Goal: Information Seeking & Learning: Find specific fact

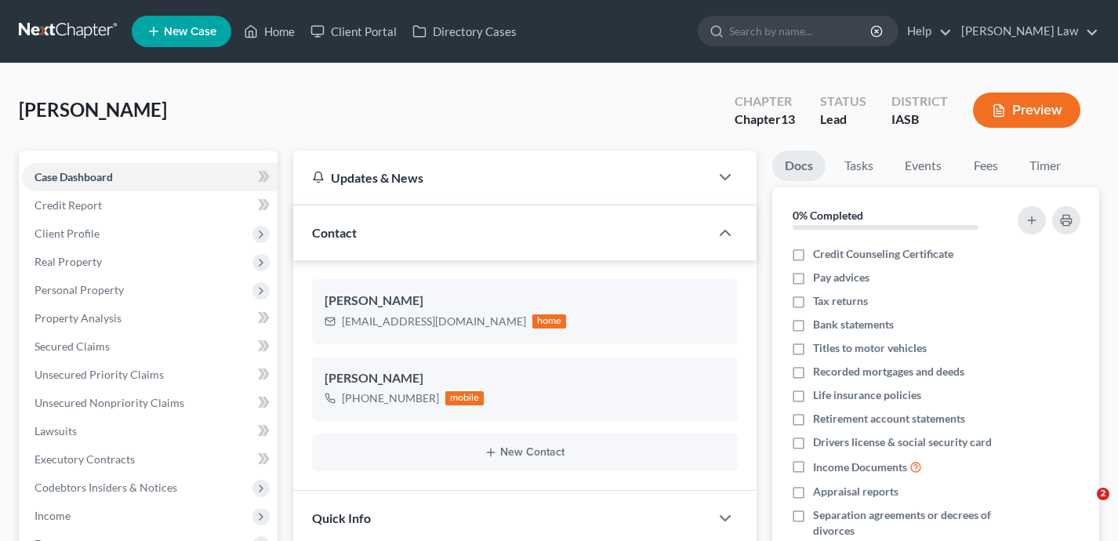
select select "0"
click at [275, 32] on link "Home" at bounding box center [269, 31] width 67 height 28
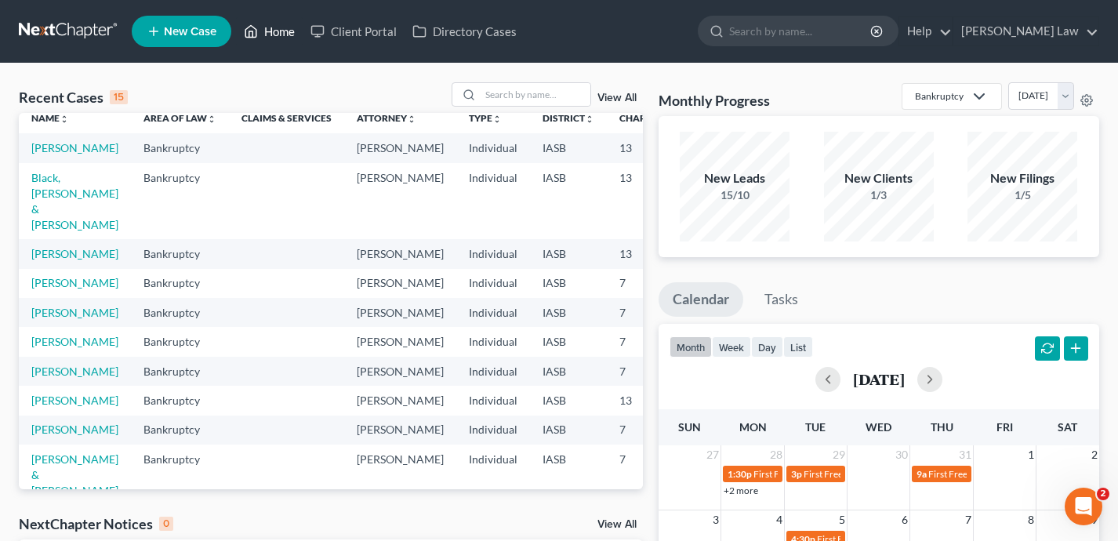
scroll to position [25, 0]
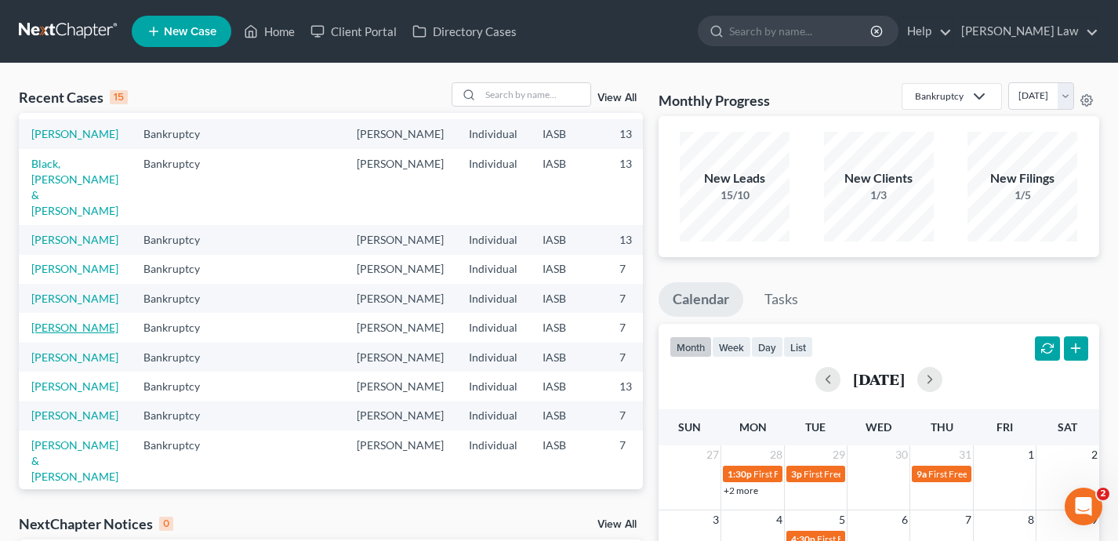
click at [53, 334] on link "[PERSON_NAME]" at bounding box center [74, 327] width 87 height 13
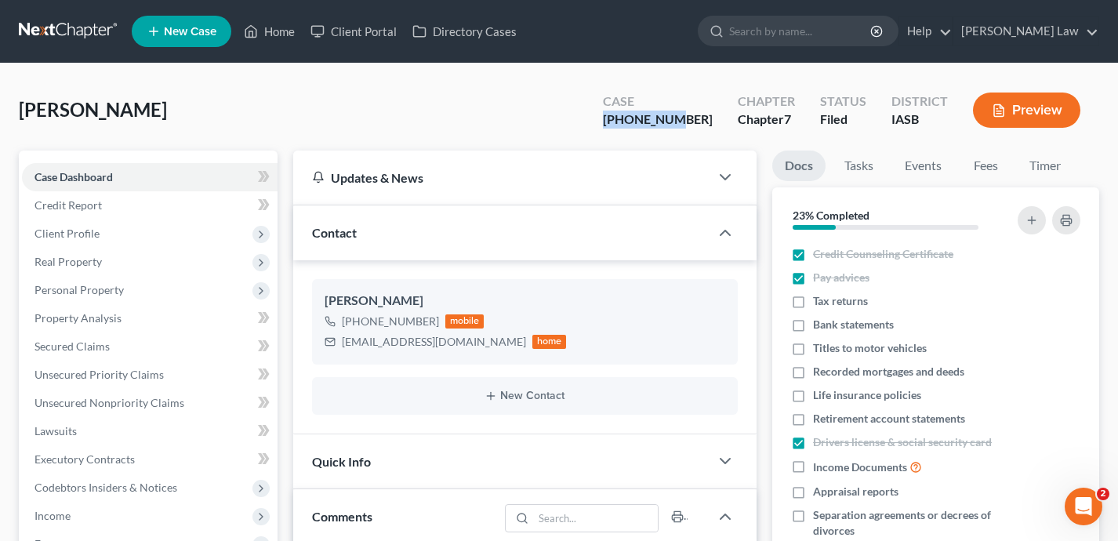
scroll to position [315, 0]
drag, startPoint x: 716, startPoint y: 117, endPoint x: 640, endPoint y: 117, distance: 76.1
click at [640, 117] on div "Case [PHONE_NUMBER]" at bounding box center [658, 112] width 135 height 46
drag, startPoint x: 201, startPoint y: 108, endPoint x: 18, endPoint y: 115, distance: 182.9
click at [19, 115] on div "[PERSON_NAME] Case [PHONE_NUMBER] Chapter Chapter 7 Status Filed District [GEOG…" at bounding box center [559, 116] width 1081 height 68
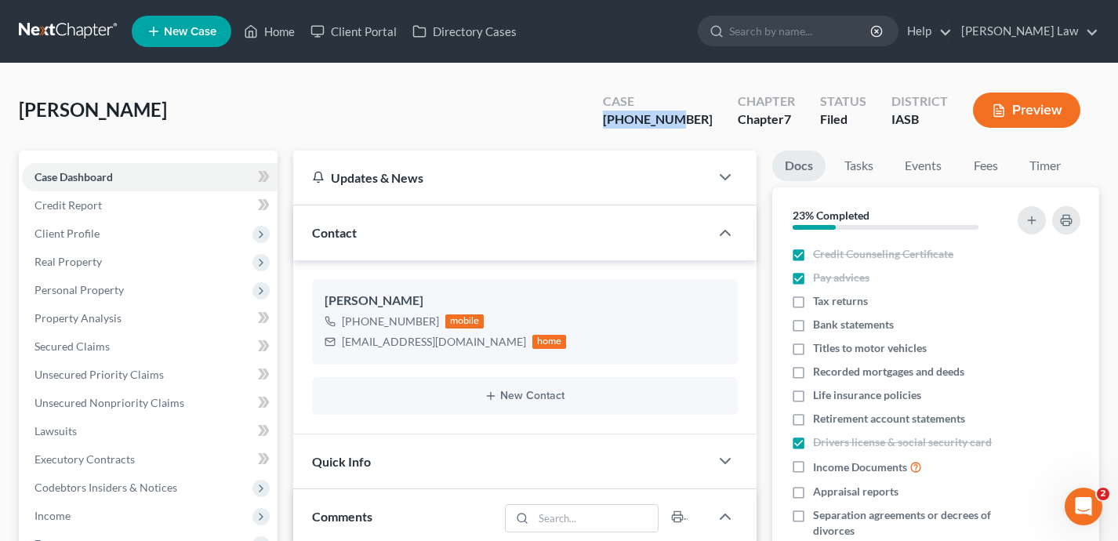
copy span "[PERSON_NAME]"
click at [290, 21] on link "Home" at bounding box center [269, 31] width 67 height 28
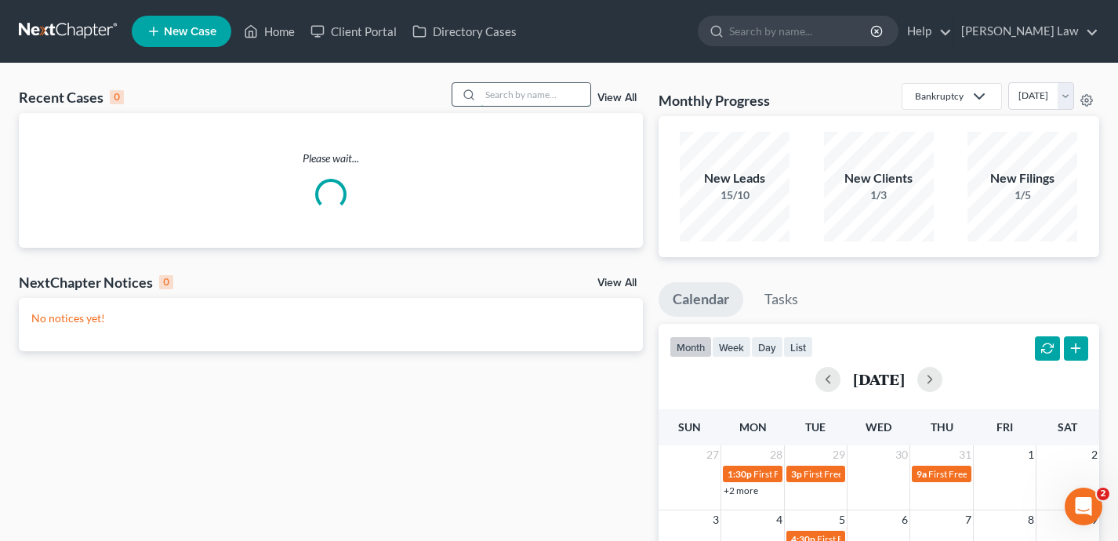
click at [530, 95] on input "search" at bounding box center [536, 94] width 110 height 23
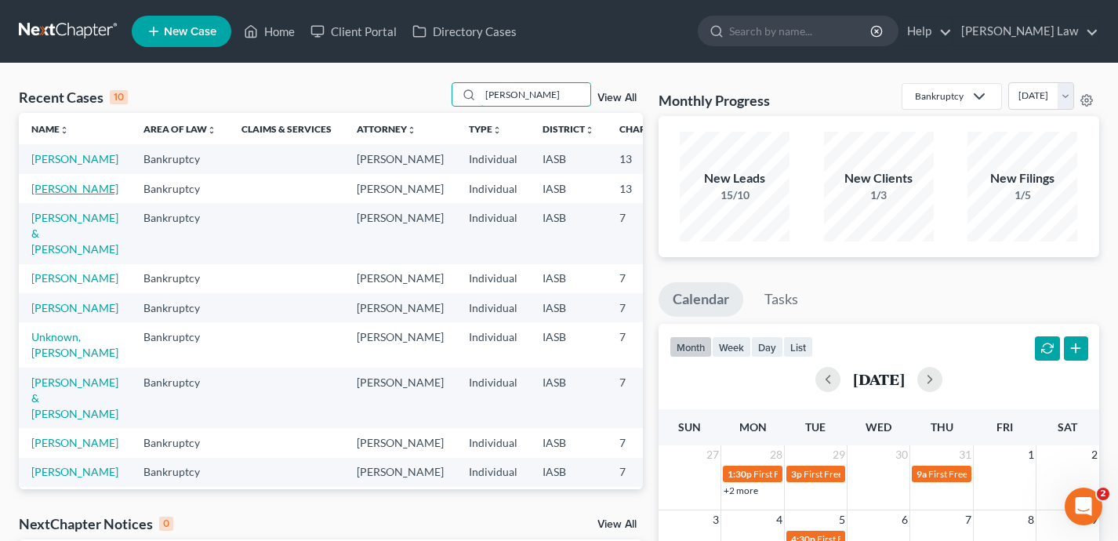
type input "[PERSON_NAME]"
click at [50, 195] on link "[PERSON_NAME]" at bounding box center [74, 188] width 87 height 13
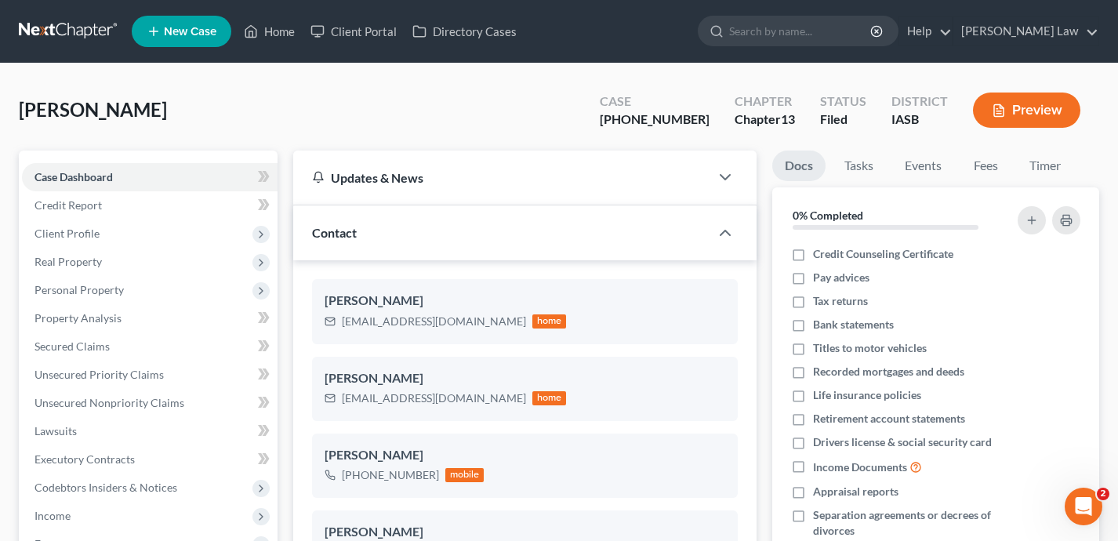
scroll to position [803, 0]
drag, startPoint x: 711, startPoint y: 122, endPoint x: 636, endPoint y: 122, distance: 75.3
click at [636, 122] on div "Case [PHONE_NUMBER]" at bounding box center [654, 112] width 135 height 46
copy div "[PHONE_NUMBER]"
click at [292, 27] on link "Home" at bounding box center [269, 31] width 67 height 28
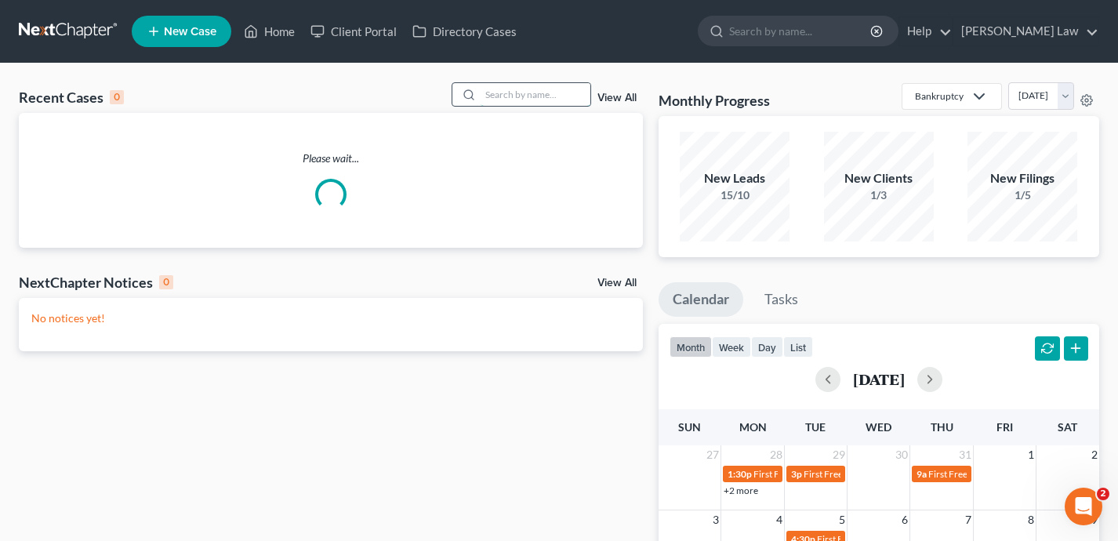
click at [496, 94] on input "search" at bounding box center [536, 94] width 110 height 23
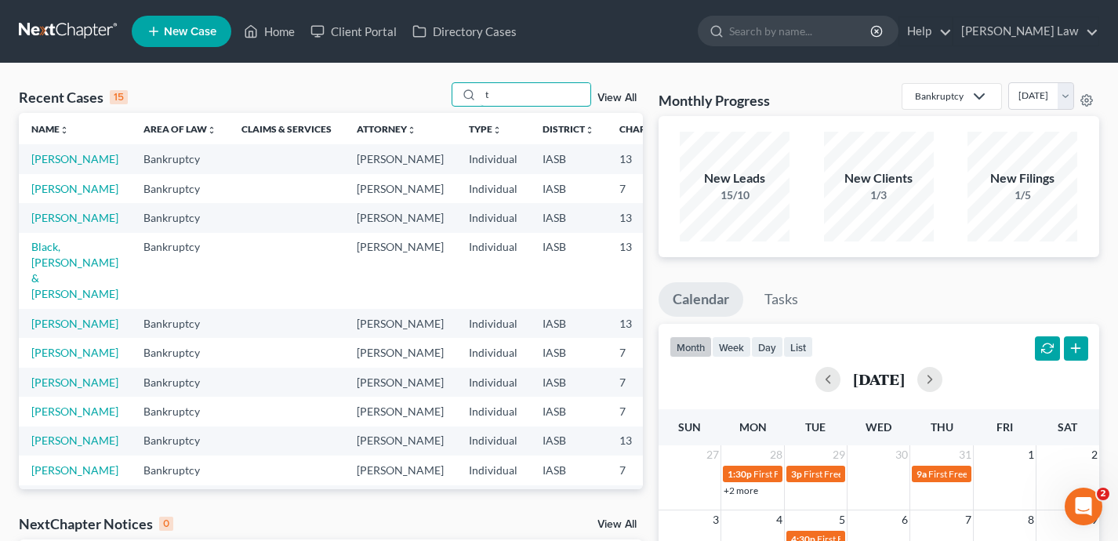
type input "t"
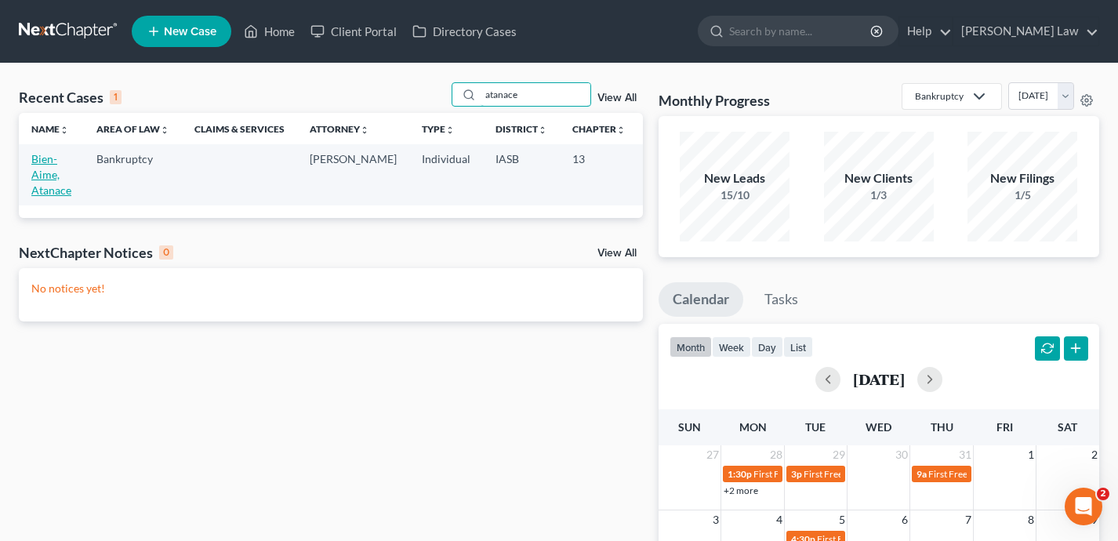
type input "atanace"
click at [45, 180] on link "Bien-Aime, Atanace" at bounding box center [51, 174] width 40 height 45
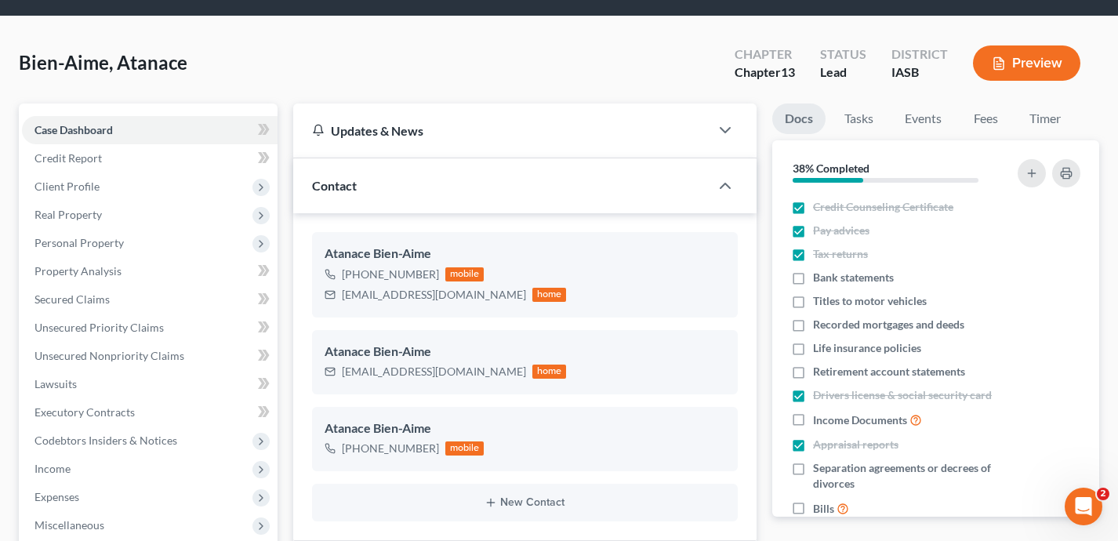
scroll to position [49, 0]
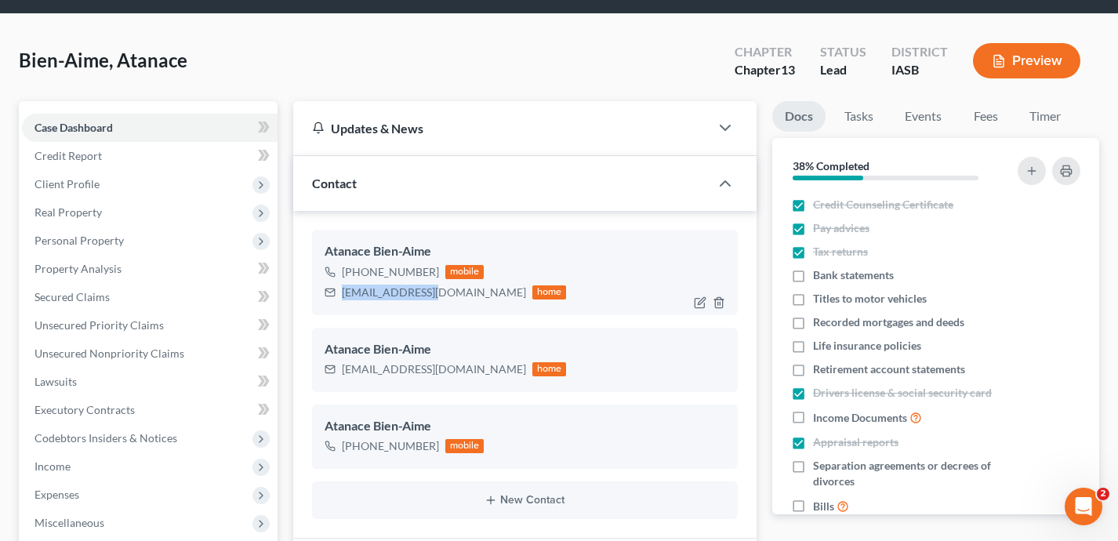
drag, startPoint x: 435, startPoint y: 294, endPoint x: 339, endPoint y: 294, distance: 96.5
click at [339, 294] on div "[EMAIL_ADDRESS][DOMAIN_NAME] home" at bounding box center [446, 292] width 242 height 20
copy div "[EMAIL_ADDRESS][DOMAIN_NAME]"
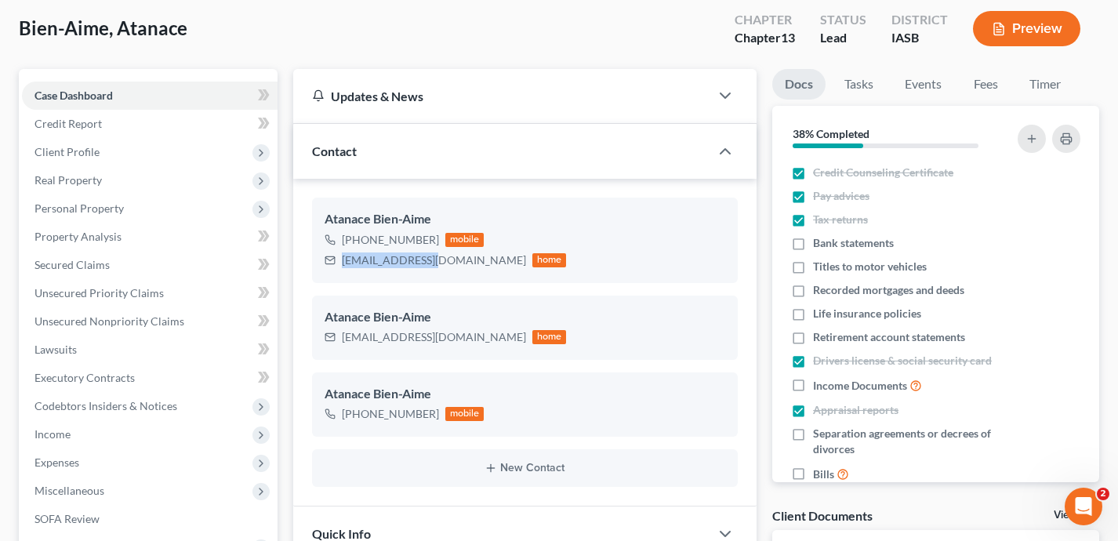
scroll to position [85, 0]
